Goal: Transaction & Acquisition: Purchase product/service

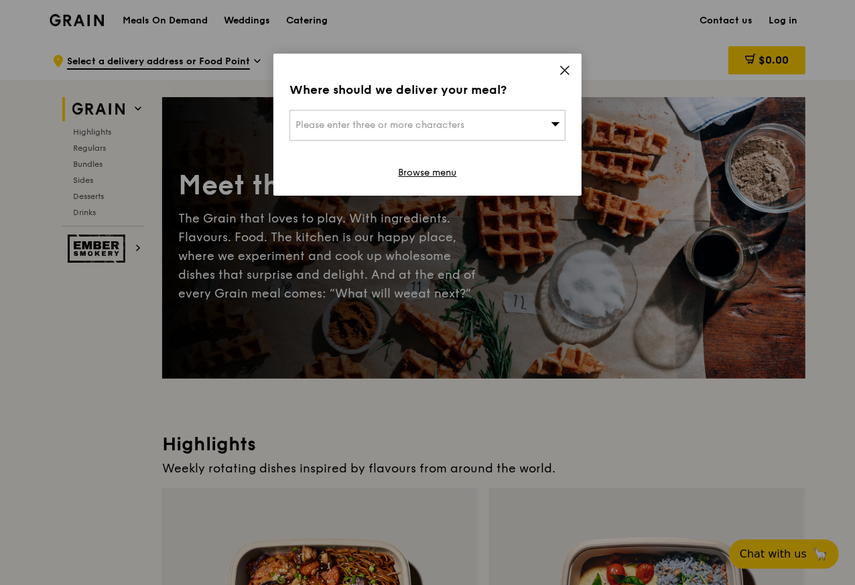
click at [372, 125] on span "Please enter three or more characters" at bounding box center [380, 124] width 169 height 11
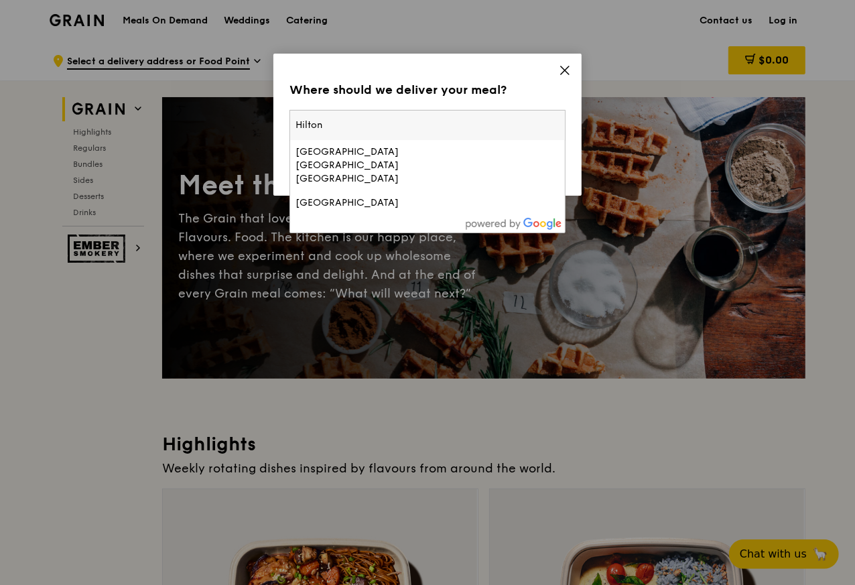
click at [346, 196] on div "[GEOGRAPHIC_DATA]" at bounding box center [395, 202] width 198 height 13
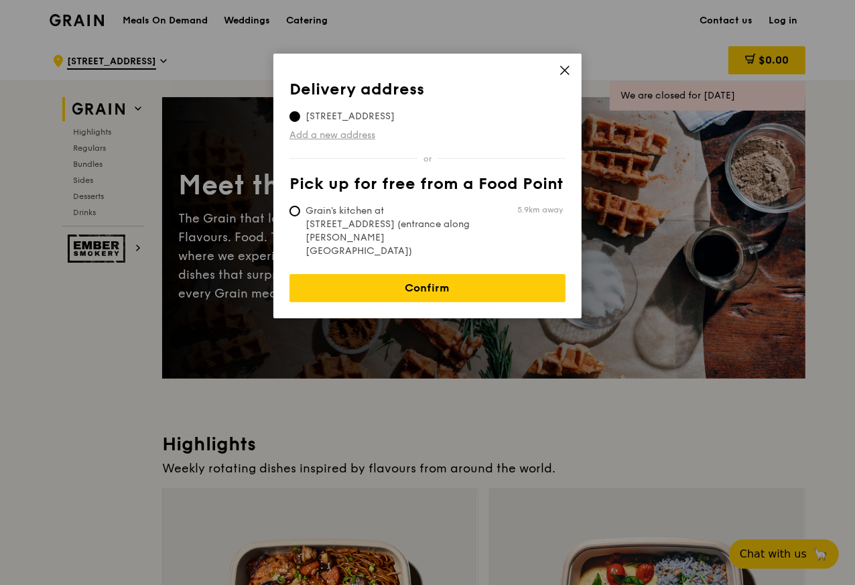
click at [307, 133] on link "Add a new address" at bounding box center [427, 135] width 276 height 13
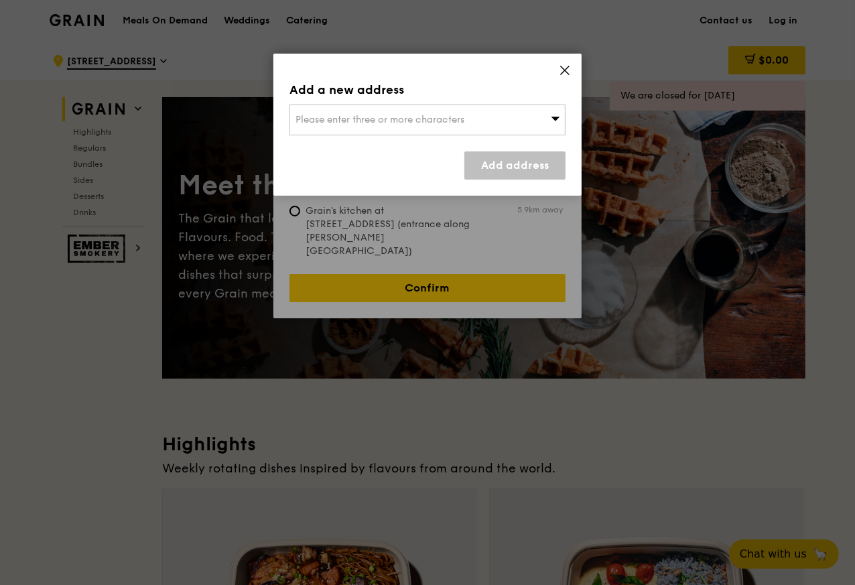
click at [344, 120] on span "Please enter three or more characters" at bounding box center [380, 119] width 169 height 11
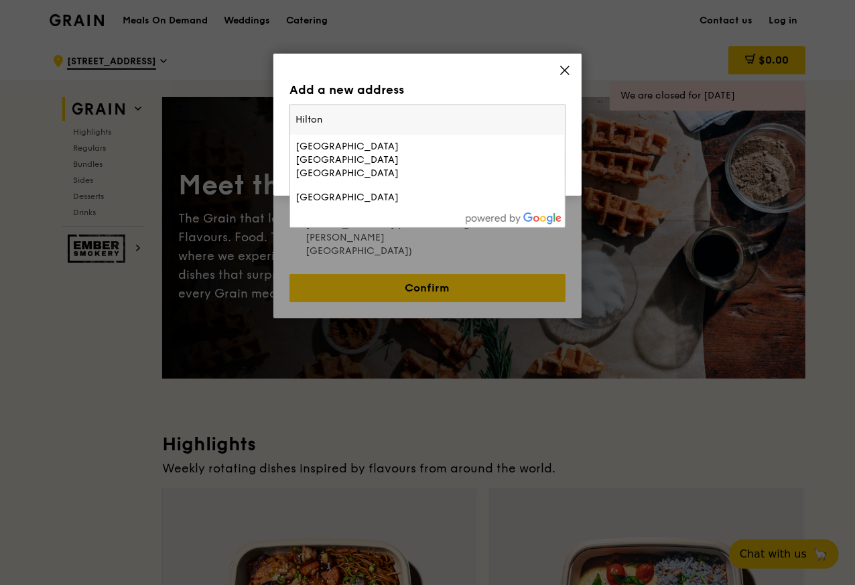
type input "Hilton"
click at [333, 191] on div "[GEOGRAPHIC_DATA]" at bounding box center [395, 197] width 198 height 13
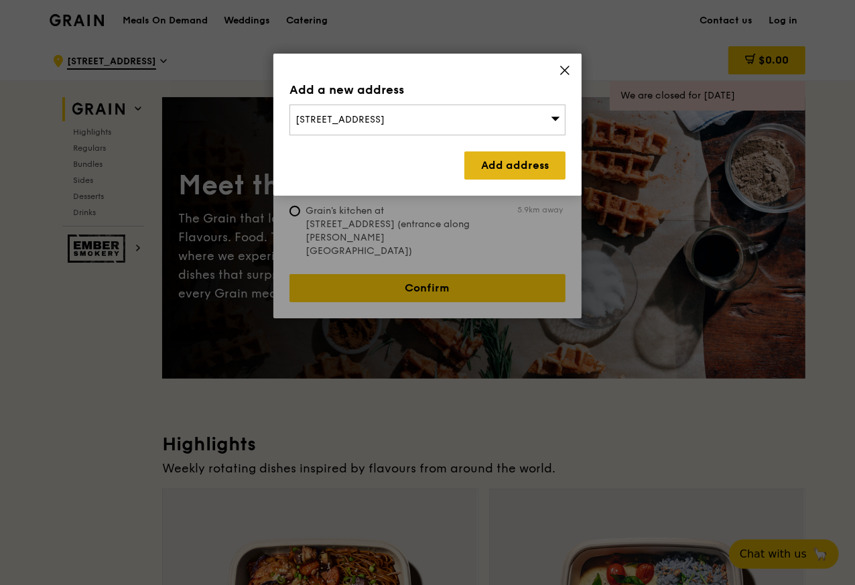
click at [504, 168] on link "Add address" at bounding box center [514, 165] width 101 height 28
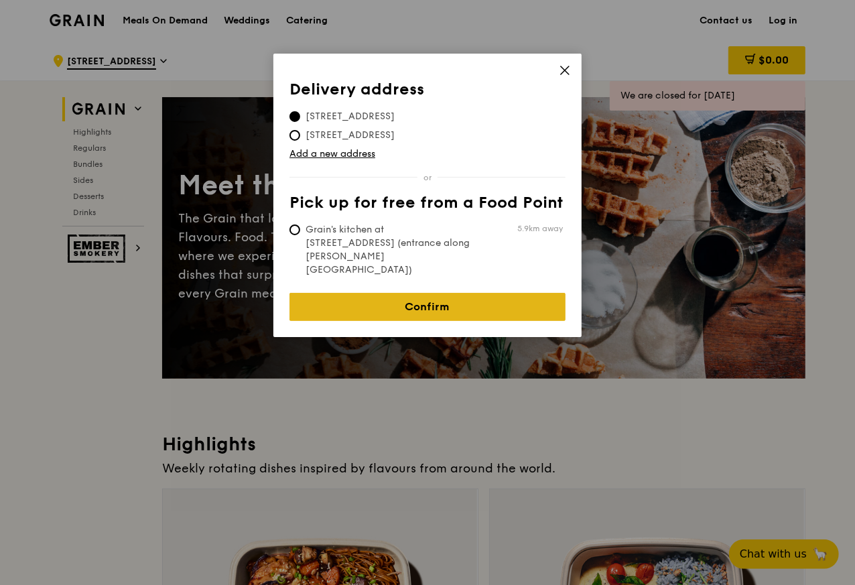
click at [423, 293] on link "Confirm" at bounding box center [427, 307] width 276 height 28
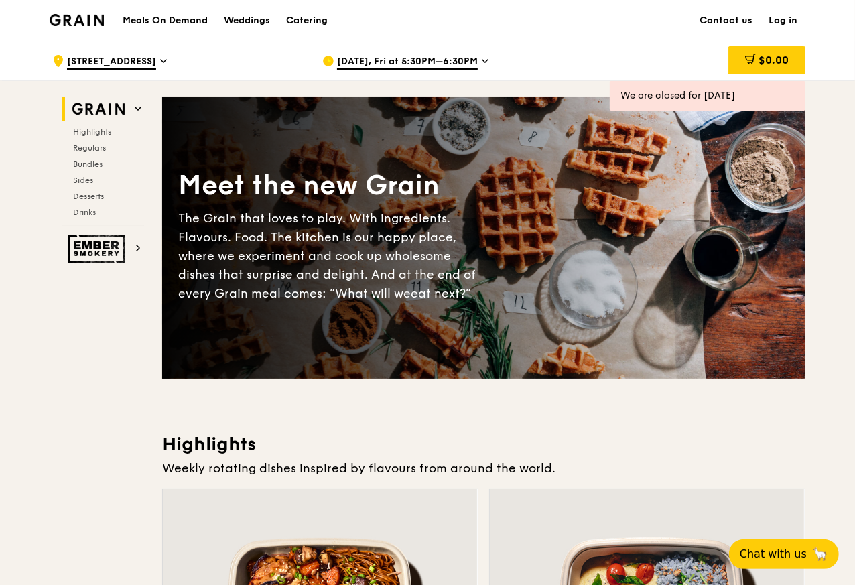
click at [380, 60] on span "[DATE], Fri at 5:30PM–6:30PM" at bounding box center [407, 62] width 141 height 15
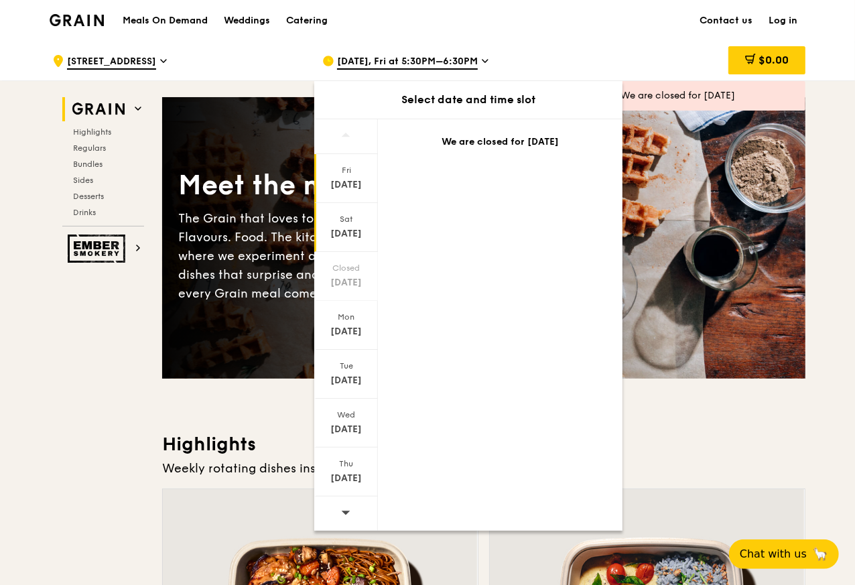
click at [336, 235] on div "[DATE]" at bounding box center [346, 233] width 60 height 13
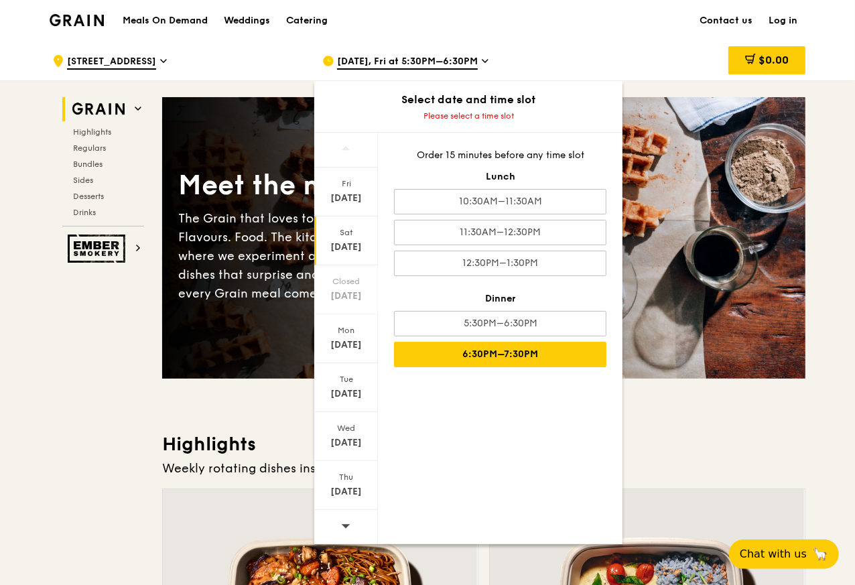
click at [486, 358] on div "6:30PM–7:30PM" at bounding box center [500, 354] width 212 height 25
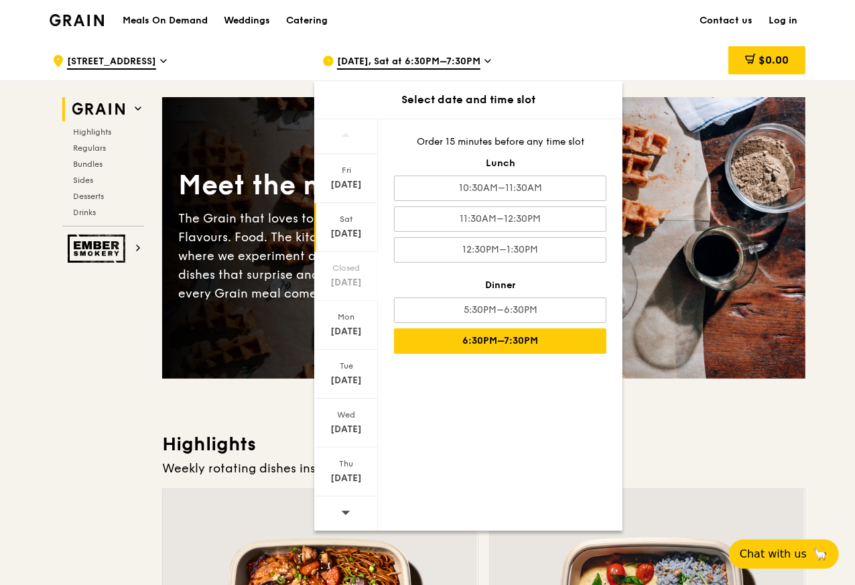
click at [476, 324] on div "Order 15 minutes before any time slot Lunch 10:30AM–11:30AM 11:30AM–12:30PM 12:…" at bounding box center [500, 244] width 245 height 251
click at [843, 64] on div ".cls-1 { fill: none; stroke: #fff; stroke-linecap: round; stroke-linejoin: roun…" at bounding box center [427, 60] width 855 height 40
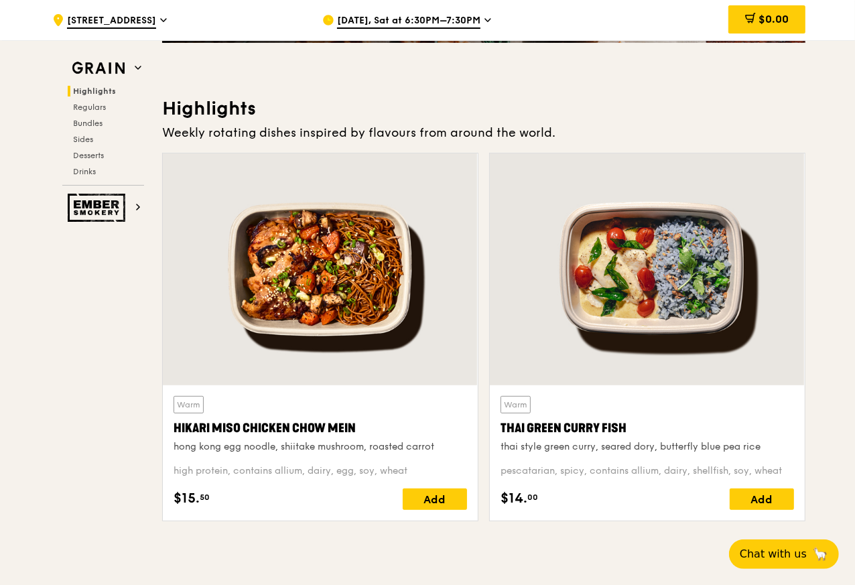
scroll to position [482, 0]
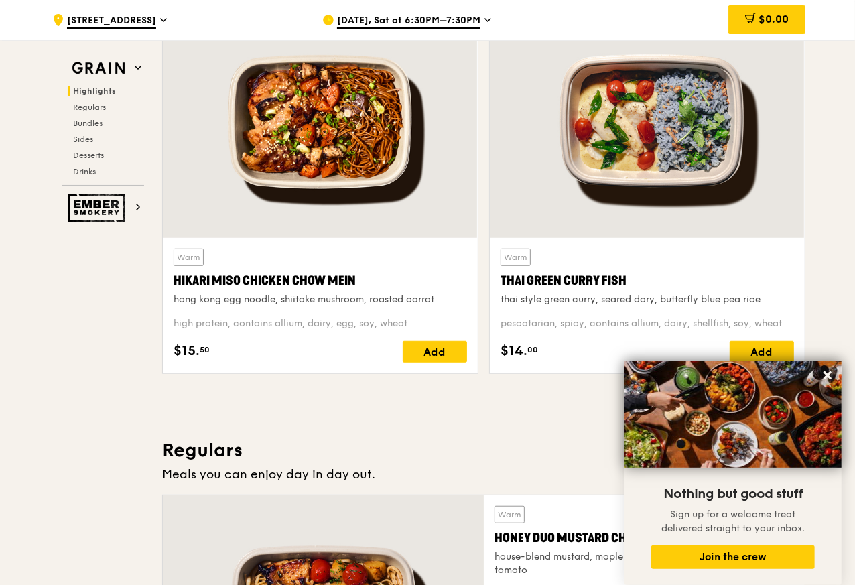
click at [68, 94] on h2 "Highlights" at bounding box center [106, 91] width 76 height 11
click at [84, 94] on span "Highlights" at bounding box center [94, 90] width 43 height 9
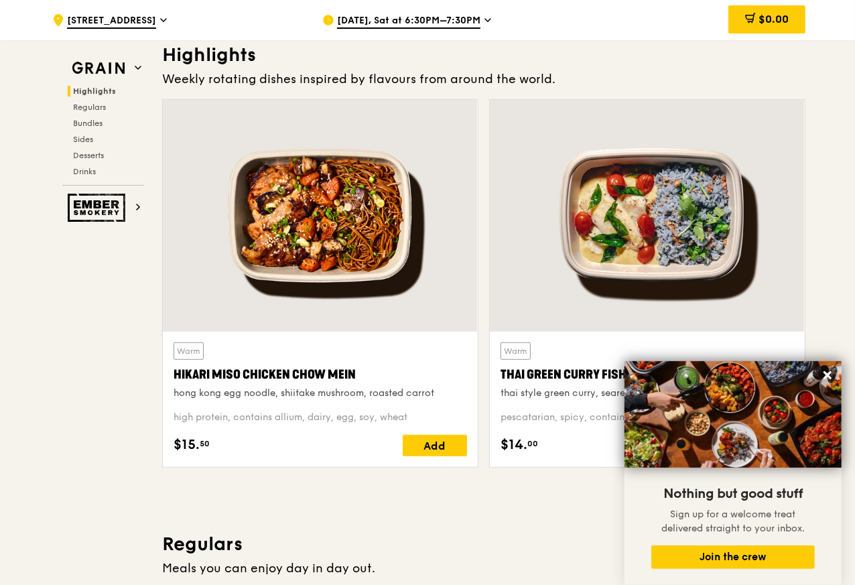
scroll to position [377, 0]
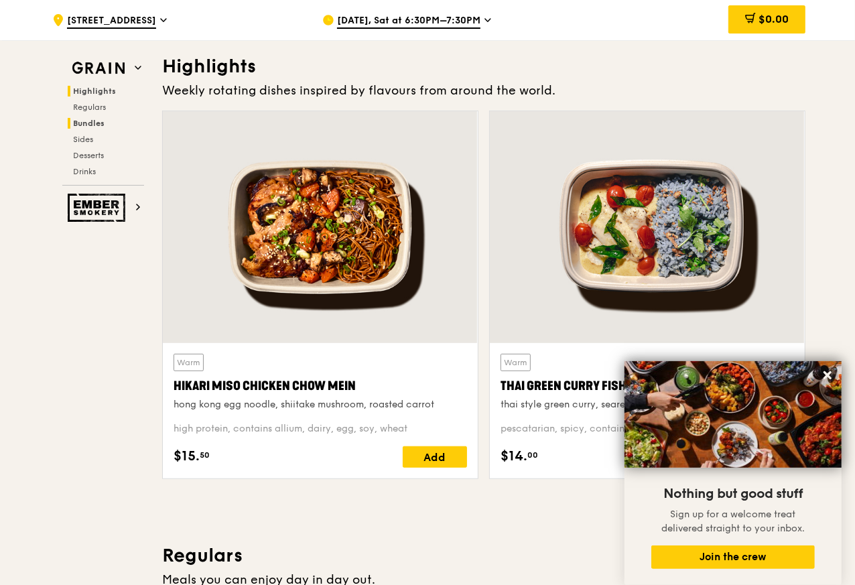
click at [68, 121] on h2 "Bundles" at bounding box center [106, 123] width 76 height 11
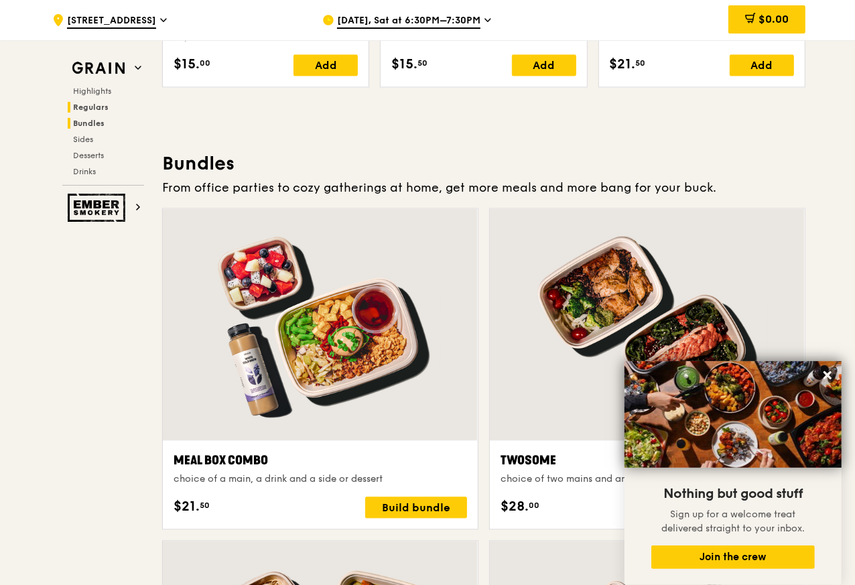
scroll to position [1915, 0]
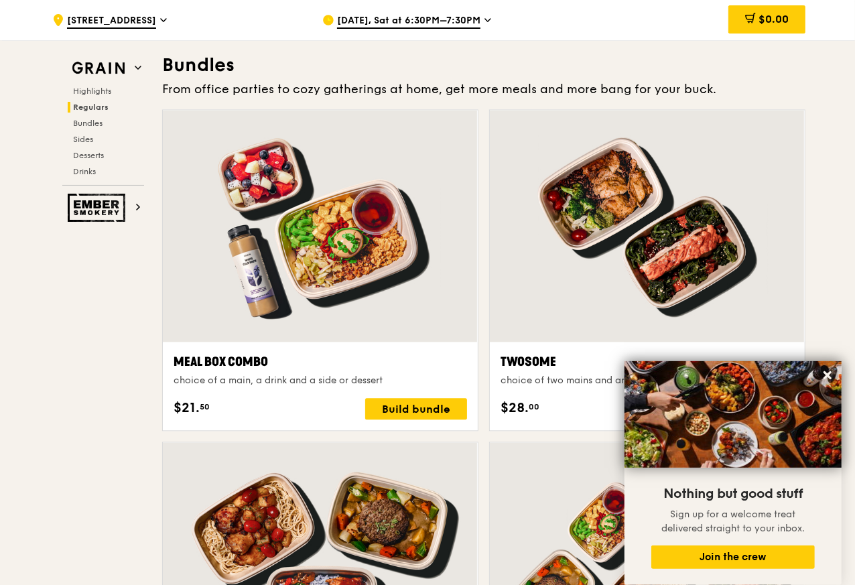
click at [819, 367] on img at bounding box center [733, 414] width 217 height 107
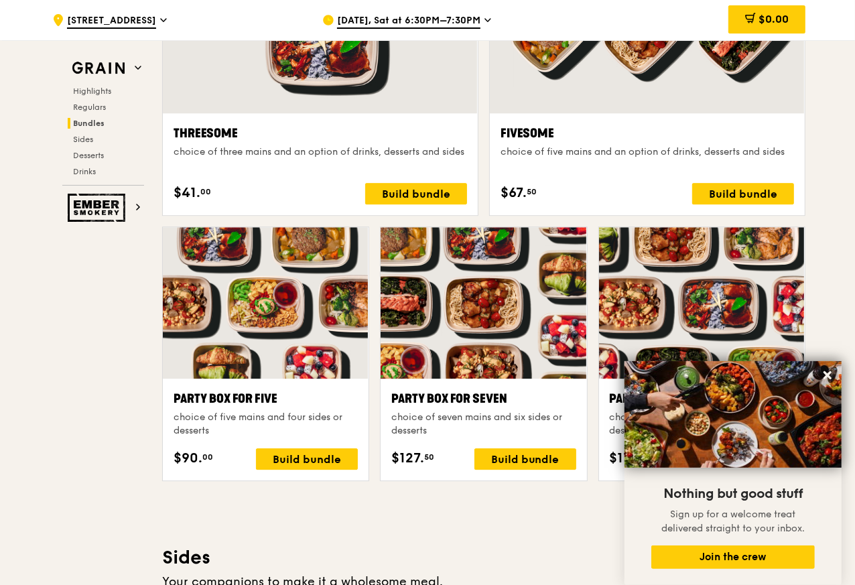
scroll to position [2478, 0]
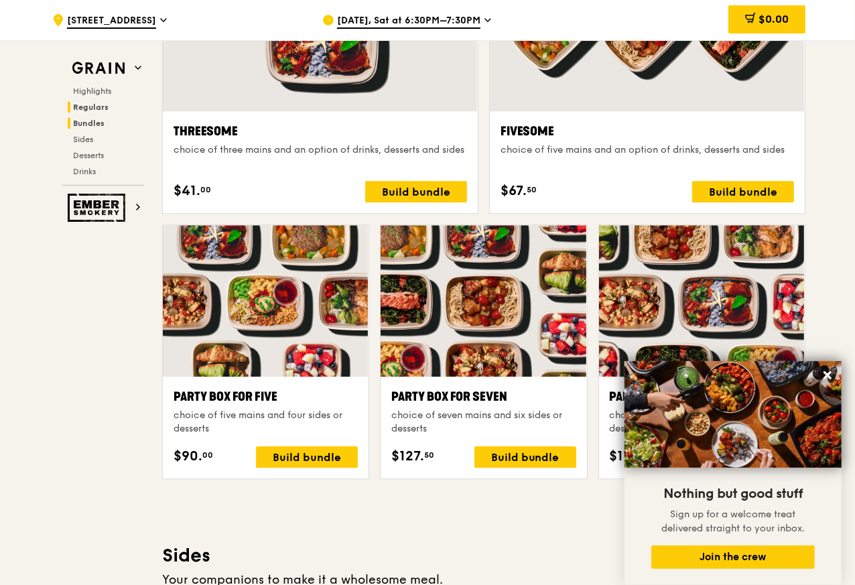
click at [84, 107] on span "Regulars" at bounding box center [91, 107] width 36 height 9
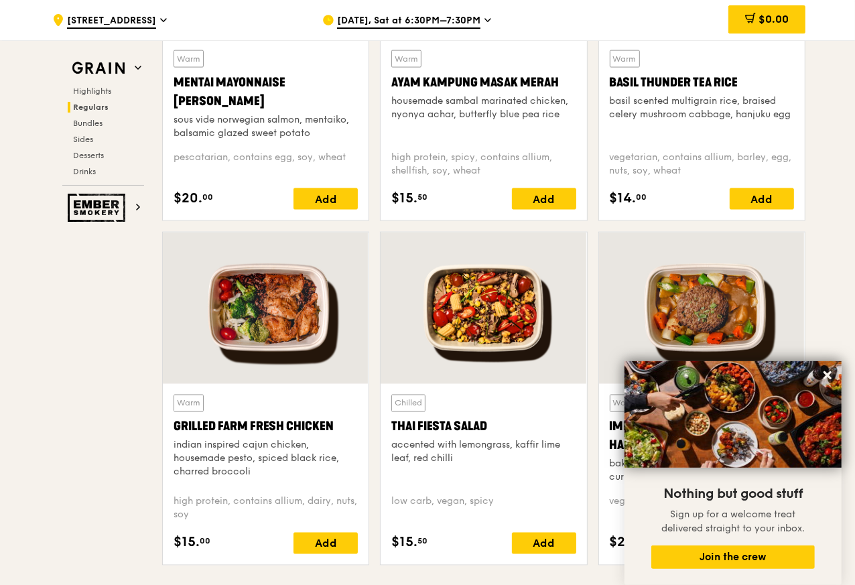
scroll to position [1429, 0]
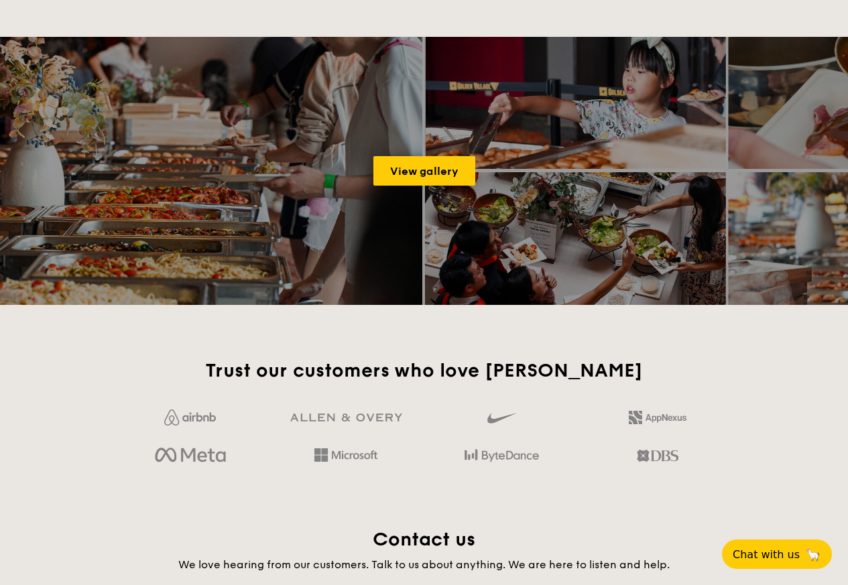
scroll to position [2171, 0]
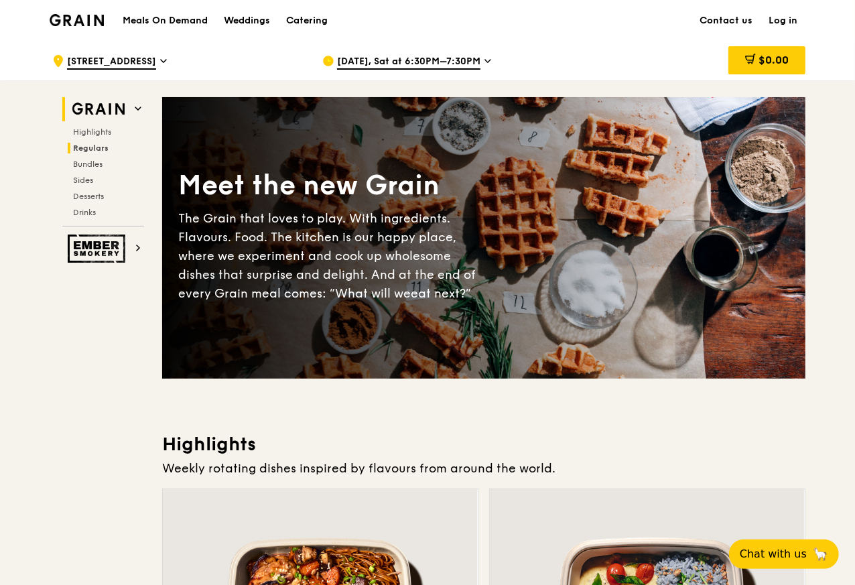
click at [88, 147] on span "Regulars" at bounding box center [91, 147] width 36 height 9
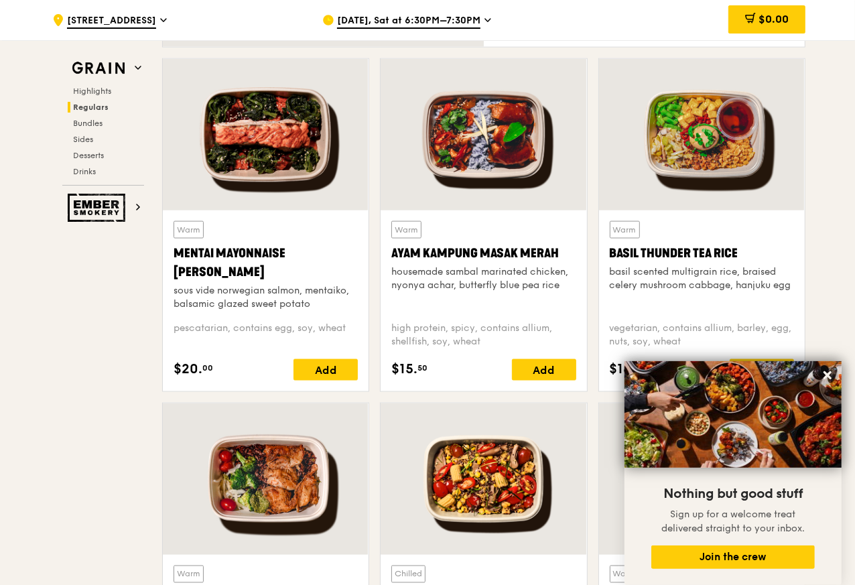
scroll to position [1271, 0]
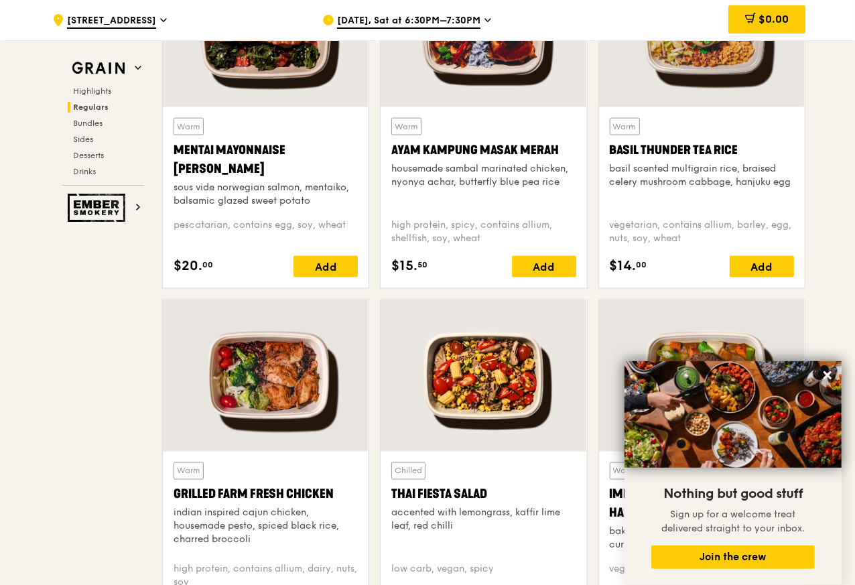
click at [816, 371] on img at bounding box center [733, 414] width 217 height 107
click at [820, 371] on button at bounding box center [827, 375] width 21 height 21
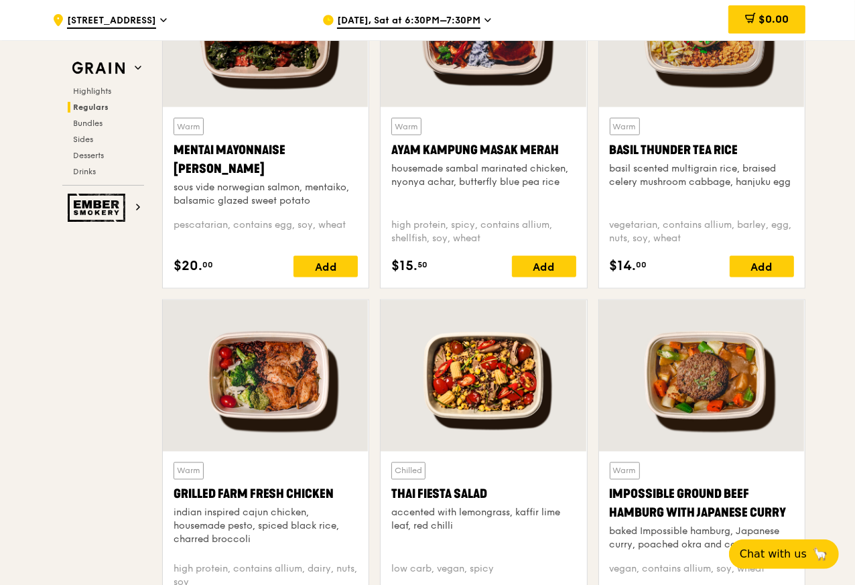
click at [768, 243] on div "vegetarian, contains allium, barley, egg, nuts, soy, wheat" at bounding box center [702, 231] width 184 height 27
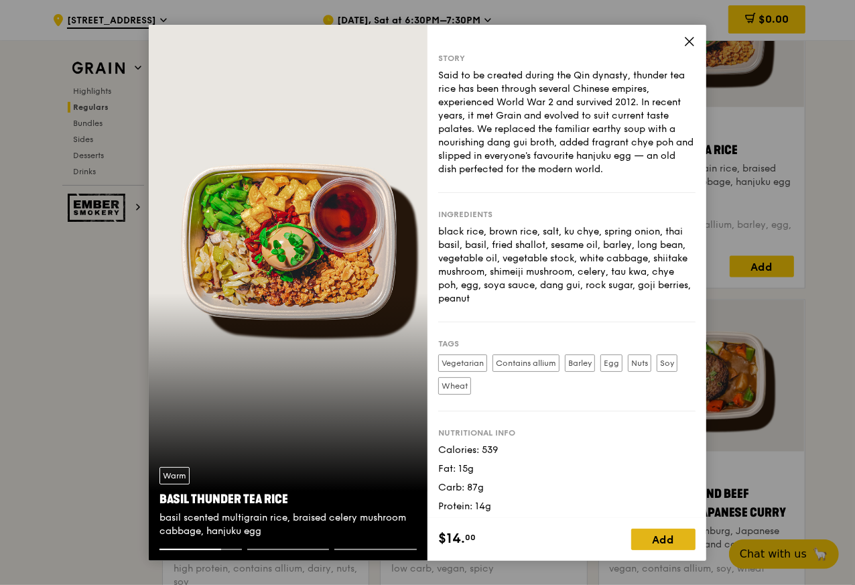
click at [665, 541] on div "Add" at bounding box center [663, 539] width 64 height 21
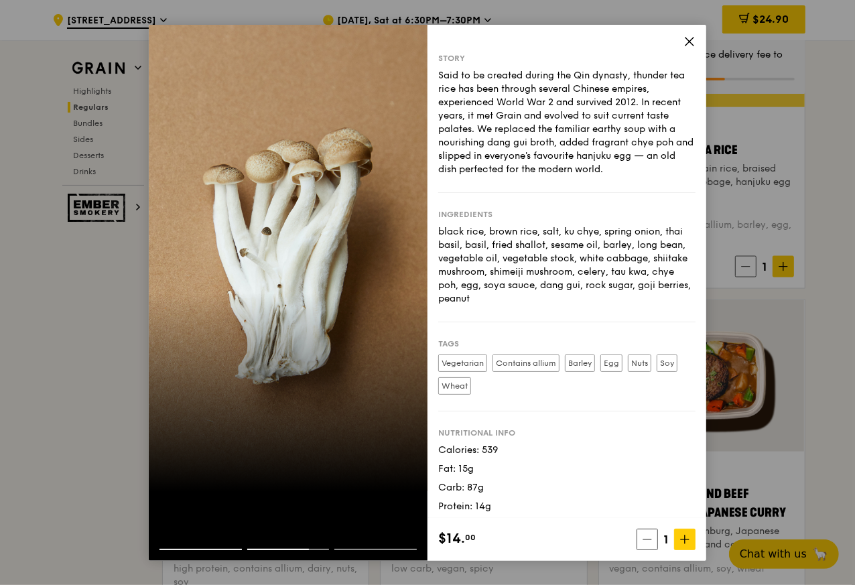
click at [671, 542] on span "1" at bounding box center [666, 539] width 16 height 19
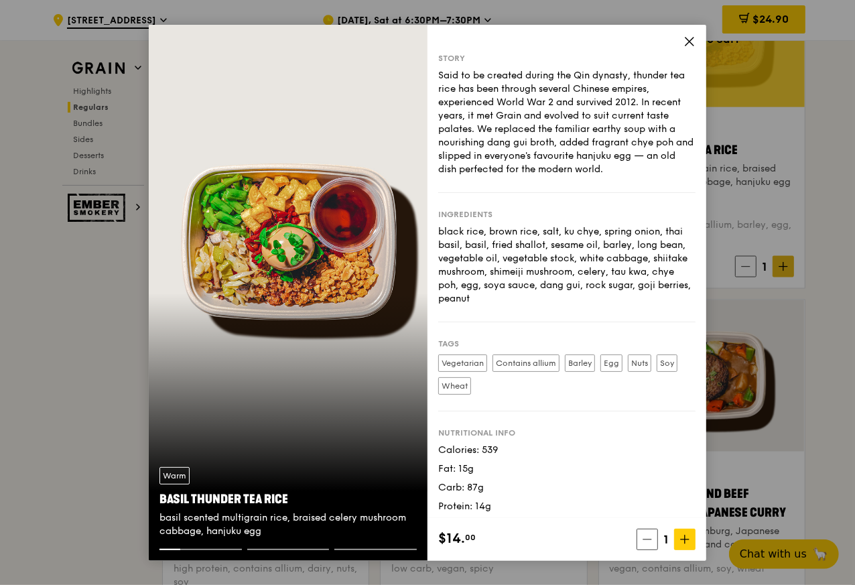
click at [777, 267] on div "Warm Basil Thunder Tea Rice basil scented multigrain rice, braised celery mushr…" at bounding box center [427, 292] width 855 height 585
click at [777, 267] on span at bounding box center [783, 266] width 21 height 21
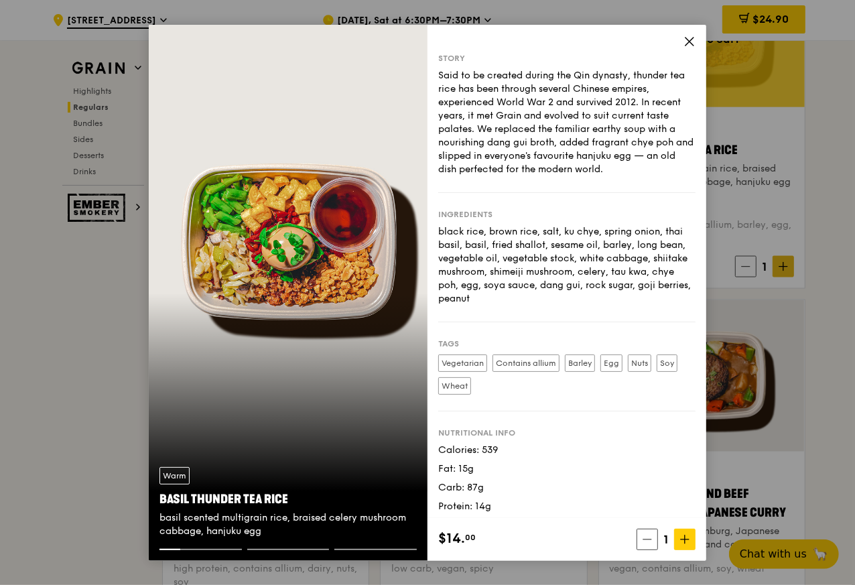
click at [777, 267] on span at bounding box center [783, 266] width 21 height 21
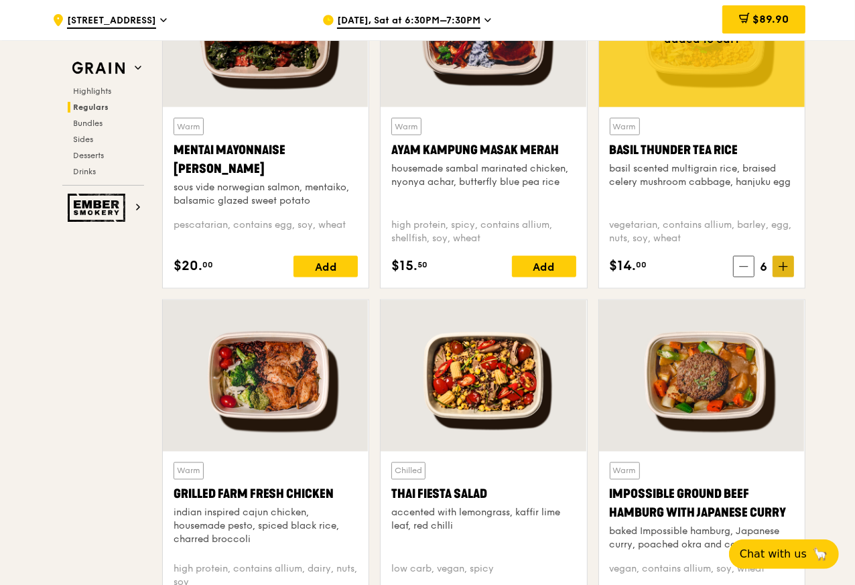
click at [781, 268] on icon at bounding box center [783, 266] width 9 height 9
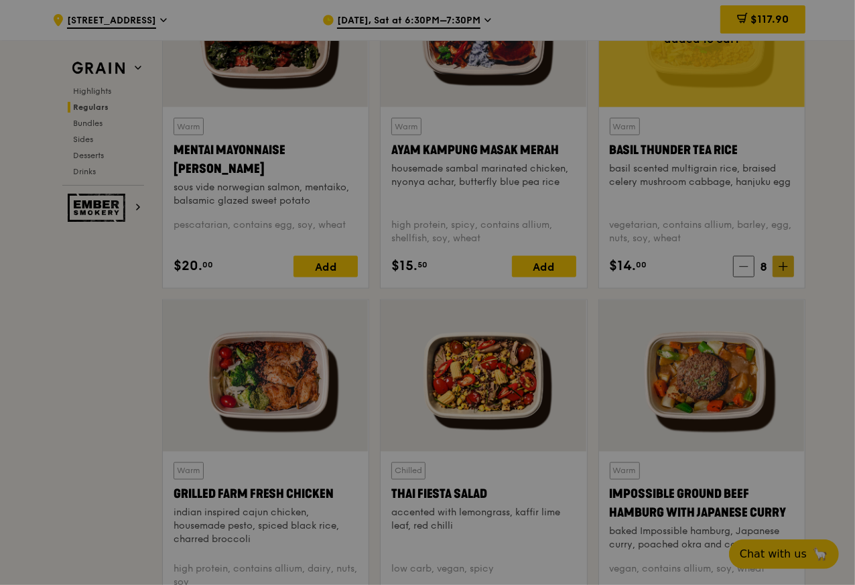
type input "8"
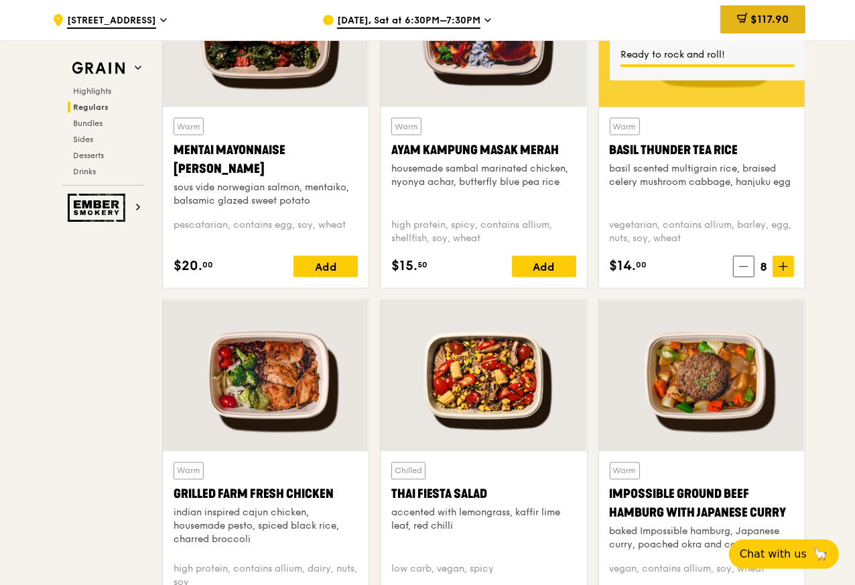
click at [762, 19] on span "$117.90" at bounding box center [770, 19] width 38 height 13
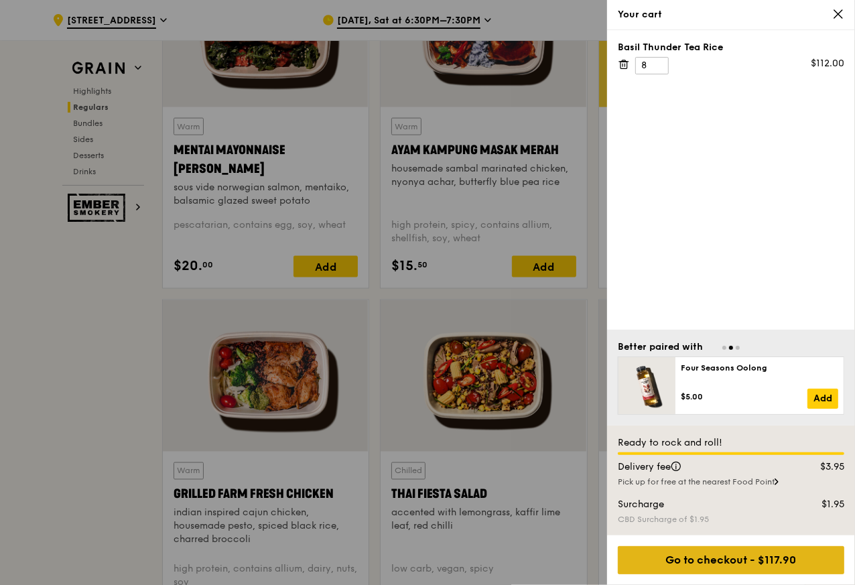
click at [724, 560] on div "Go to checkout - $117.90" at bounding box center [731, 560] width 226 height 28
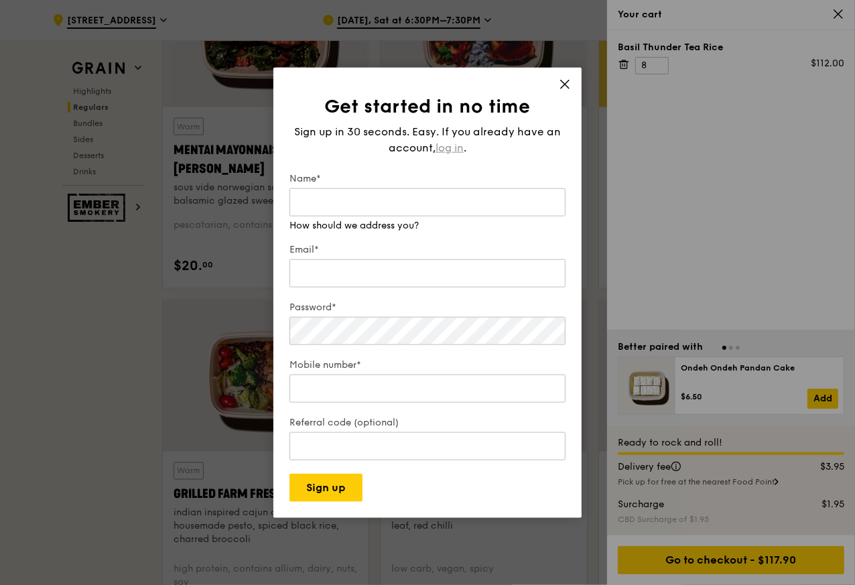
click at [450, 147] on span "log in" at bounding box center [450, 147] width 28 height 16
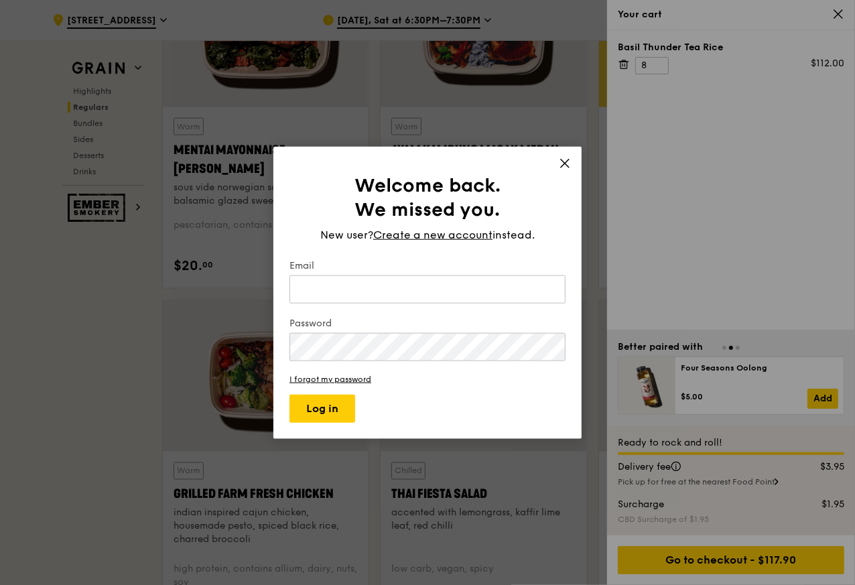
click at [558, 153] on div "Welcome back. We missed you. New user? Create a new account instead. Email Pass…" at bounding box center [427, 292] width 308 height 293
click at [564, 160] on icon at bounding box center [565, 163] width 12 height 12
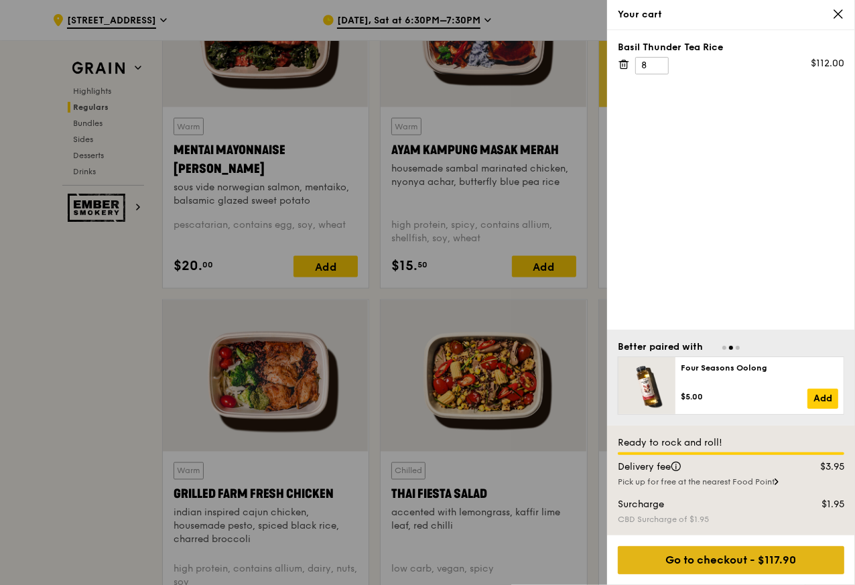
click at [712, 560] on div "Go to checkout - $117.90" at bounding box center [731, 560] width 226 height 28
